Goal: Transaction & Acquisition: Purchase product/service

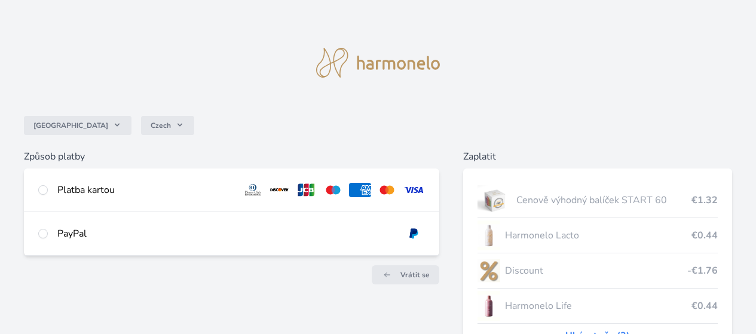
scroll to position [63, 0]
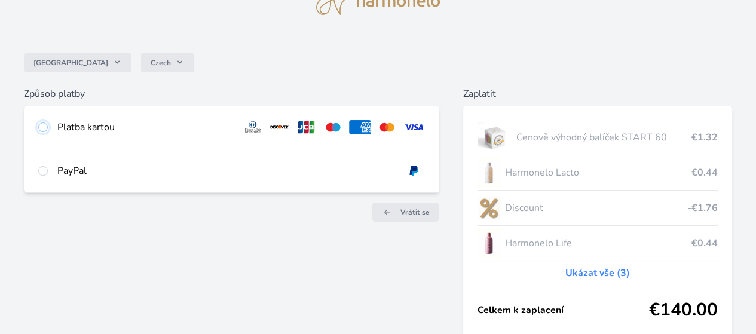
click at [48, 130] on input "radio" at bounding box center [43, 127] width 10 height 10
radio input "true"
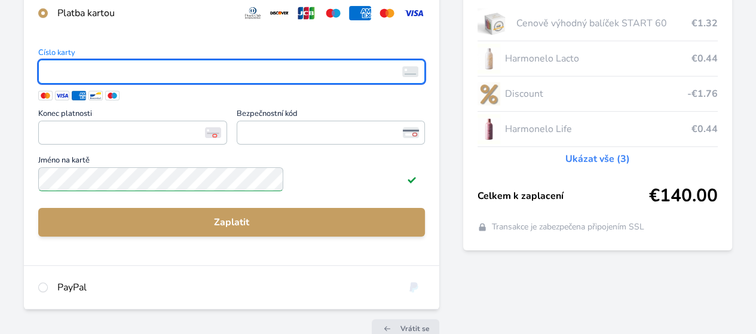
scroll to position [0, 0]
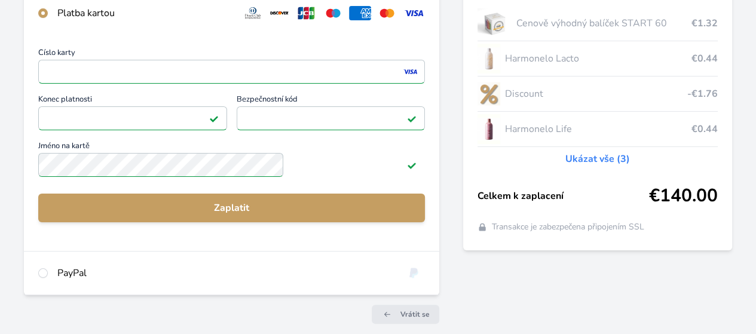
click at [276, 222] on button "Zaplatit" at bounding box center [231, 208] width 387 height 29
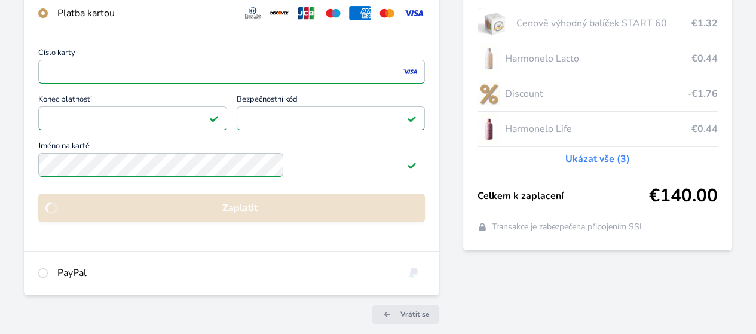
scroll to position [161, 0]
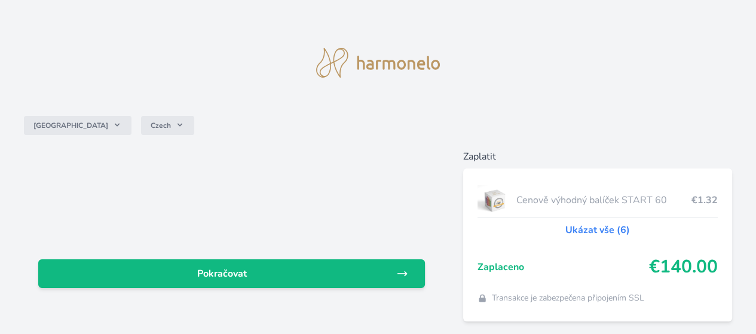
click at [312, 274] on span "Pokračovat" at bounding box center [222, 273] width 348 height 14
